Goal: Transaction & Acquisition: Download file/media

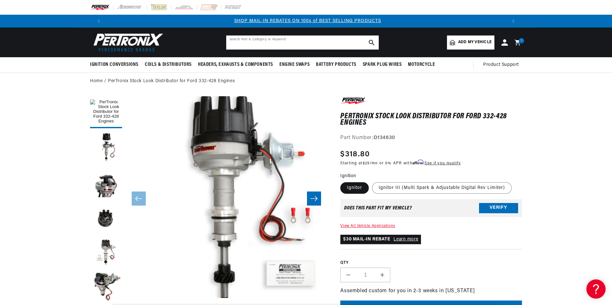
click at [284, 43] on input "text" at bounding box center [302, 43] width 152 height 14
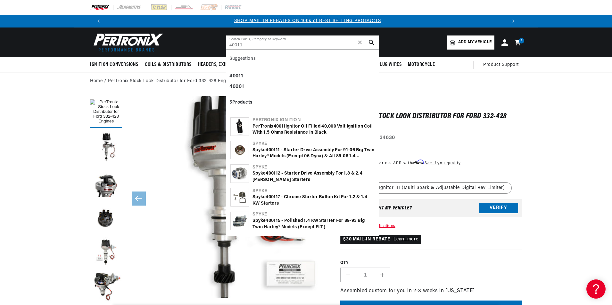
type input "40011"
click at [320, 134] on div "PerTronix 40011 Ignitor Oil Filled 40,000 Volt Ignition Coil with 1.5 Ohms Resi…" at bounding box center [313, 130] width 122 height 12
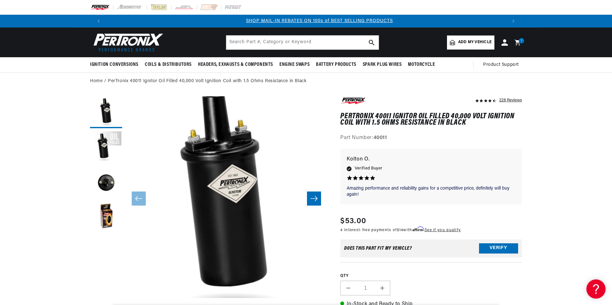
scroll to position [0, 400]
click at [257, 41] on input "text" at bounding box center [302, 43] width 152 height 14
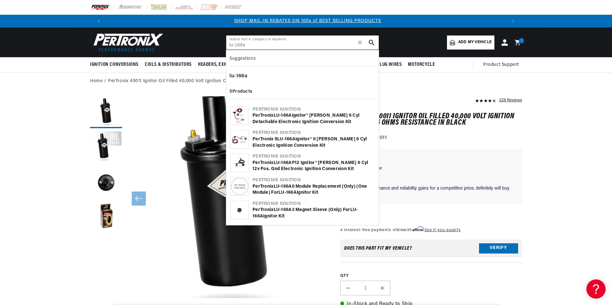
type input "lu-166a"
click at [296, 167] on div "PerTronix LU - 166A P12 Ignitor® Lucas 6 cyl 12v Pos. Gnd Electronic Ignition C…" at bounding box center [313, 166] width 122 height 12
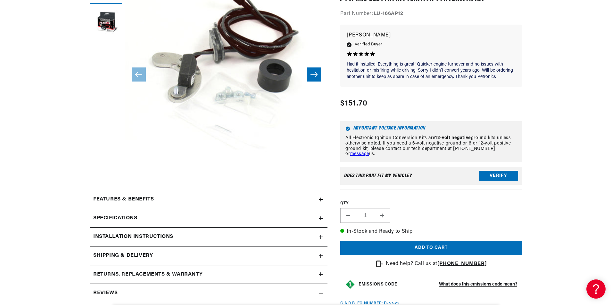
scroll to position [160, 0]
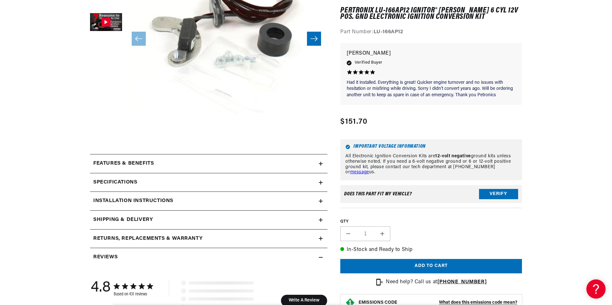
click at [157, 207] on summary "Installation instructions" at bounding box center [208, 201] width 237 height 19
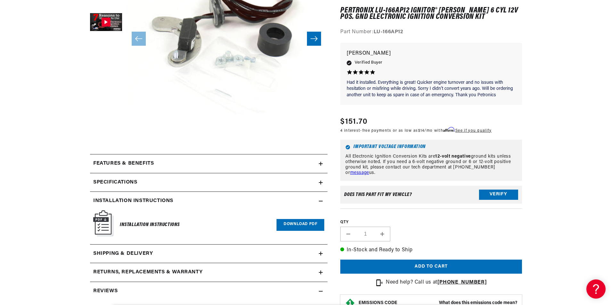
click at [301, 226] on link "Download PDF" at bounding box center [300, 225] width 48 height 12
